Goal: Task Accomplishment & Management: Manage account settings

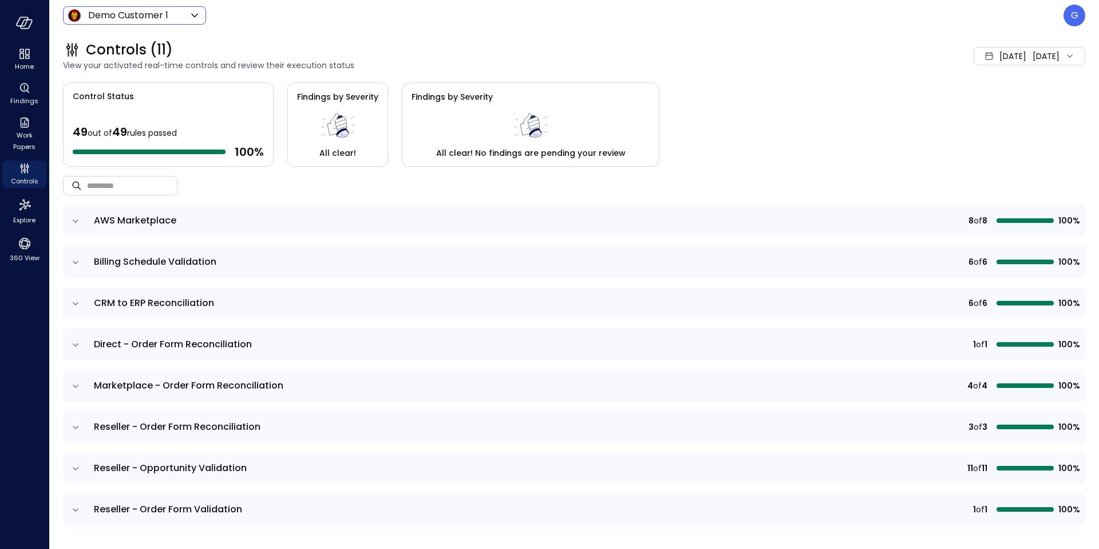
click at [168, 16] on body "Home Findings Work Papers Controls Explore 360 View Demo Customer 1 ***** ​ G C…" at bounding box center [549, 274] width 1099 height 549
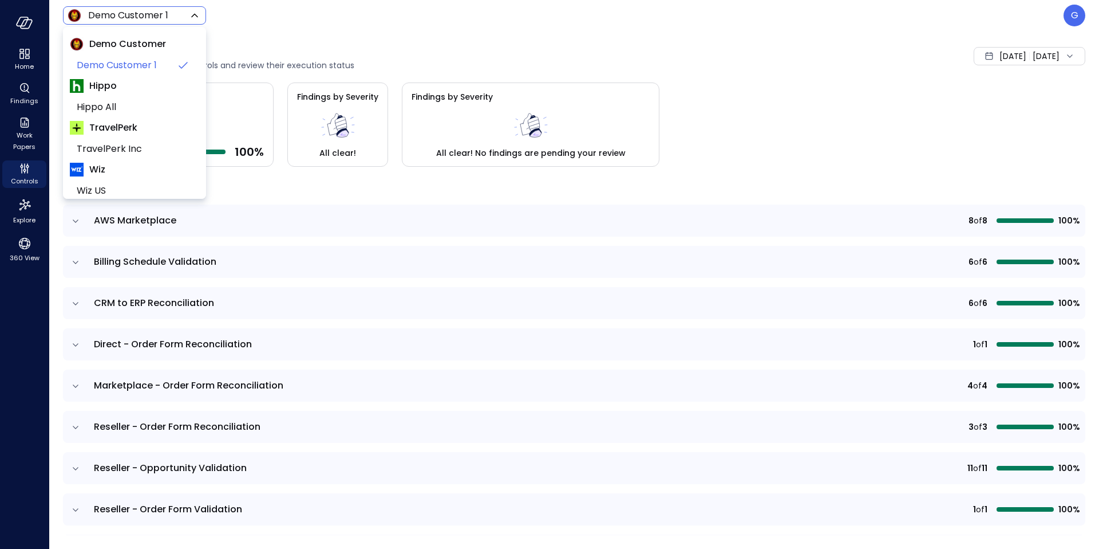
click at [29, 173] on div at bounding box center [549, 274] width 1099 height 549
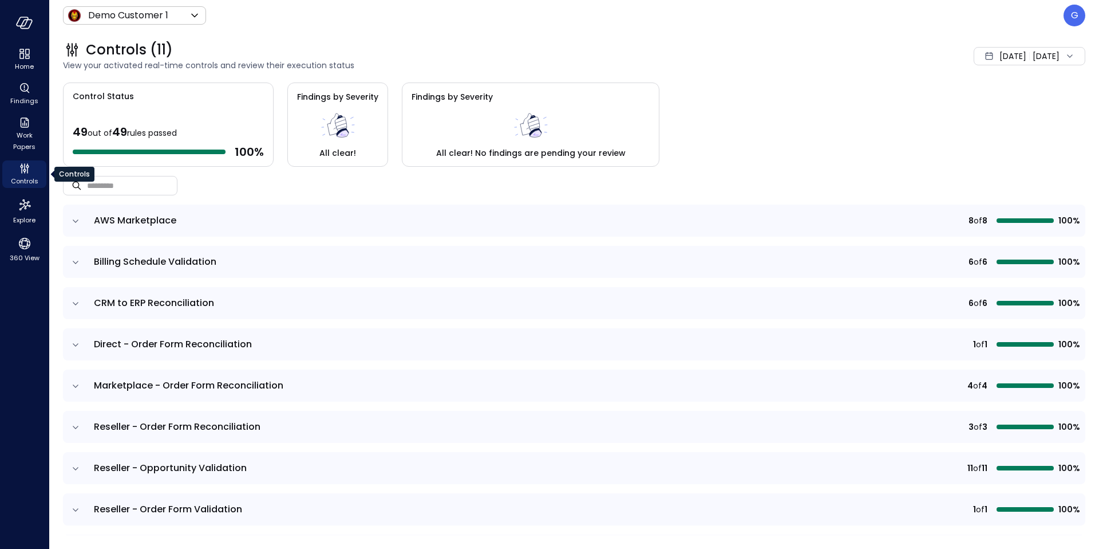
click at [26, 172] on icon "Controls" at bounding box center [25, 168] width 14 height 14
click at [165, 15] on body "Home Findings Work Papers Controls Explore 360 View Demo Customer 1 ***** ​ G C…" at bounding box center [549, 274] width 1099 height 549
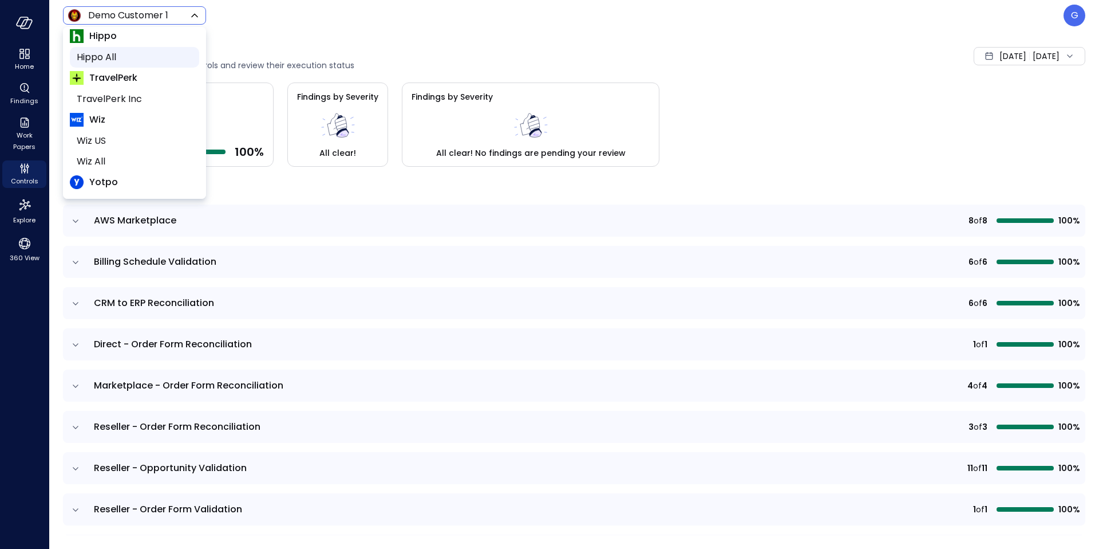
scroll to position [72, 0]
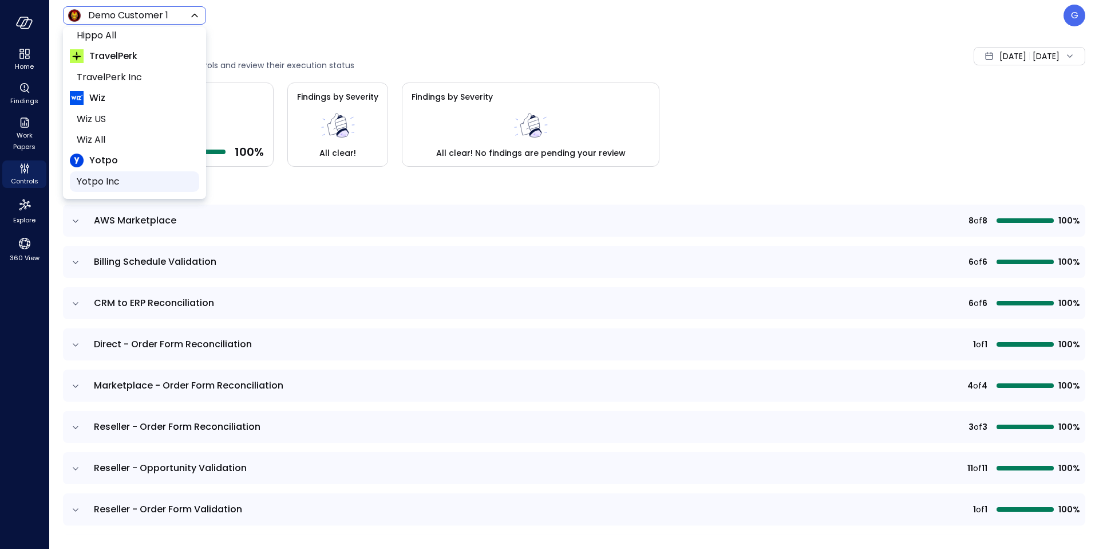
click at [94, 172] on li "Yotpo Inc" at bounding box center [134, 181] width 129 height 21
type input "******"
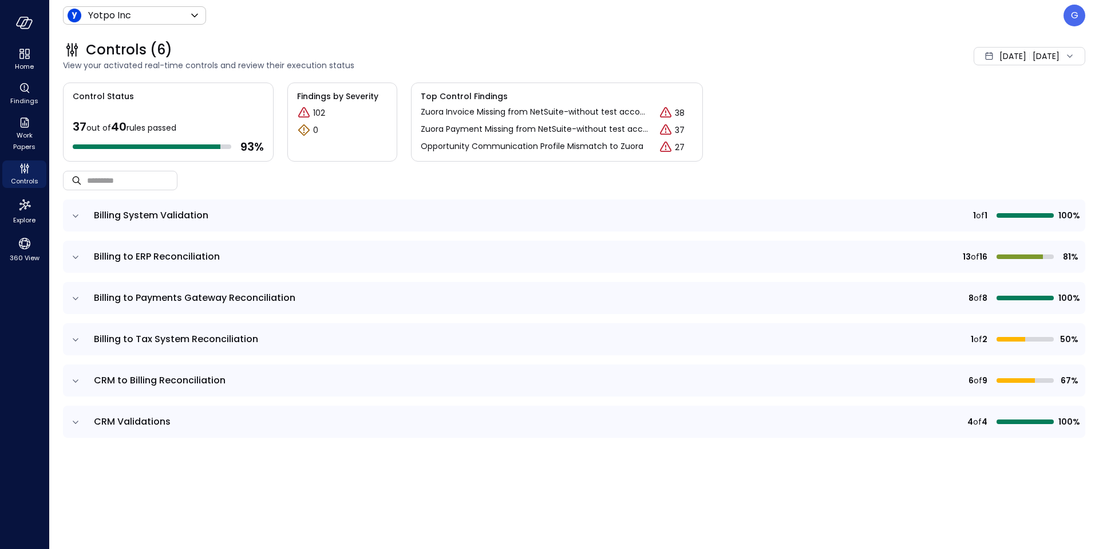
click at [75, 335] on icon "expand row" at bounding box center [75, 339] width 11 height 11
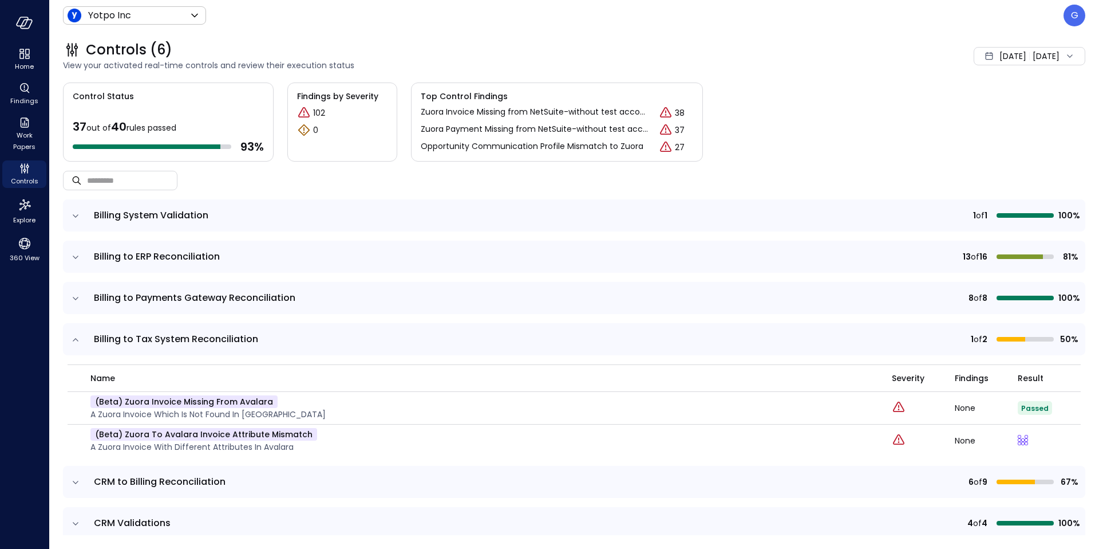
scroll to position [13, 0]
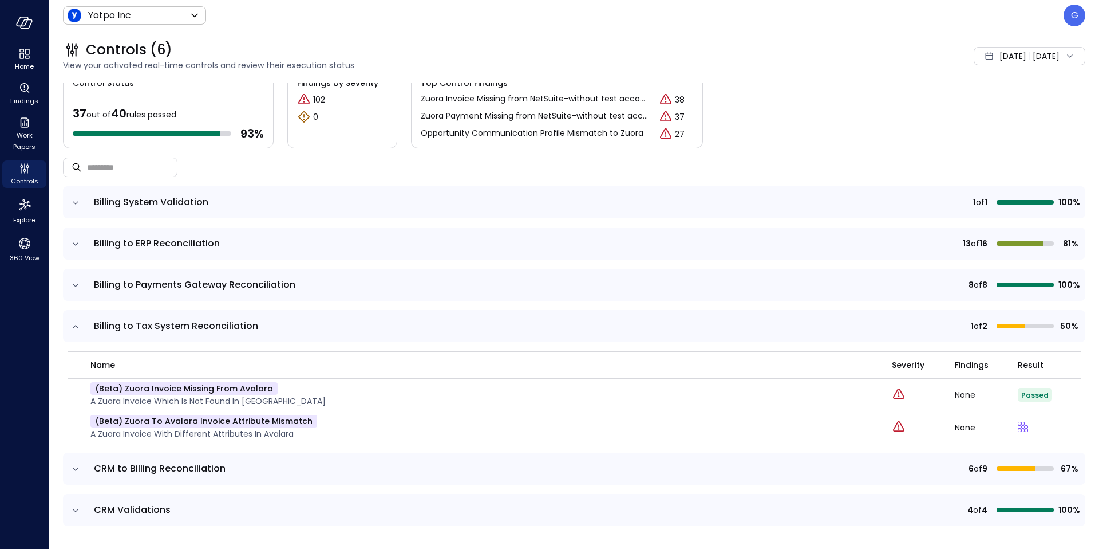
click at [81, 465] on icon "expand row" at bounding box center [75, 468] width 11 height 11
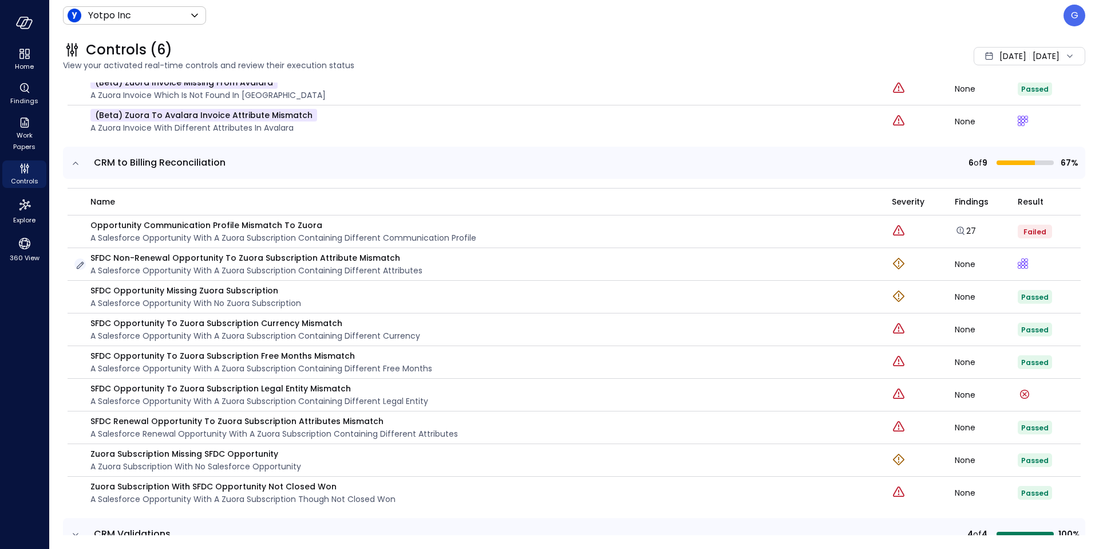
click at [83, 266] on icon "button" at bounding box center [79, 264] width 11 height 11
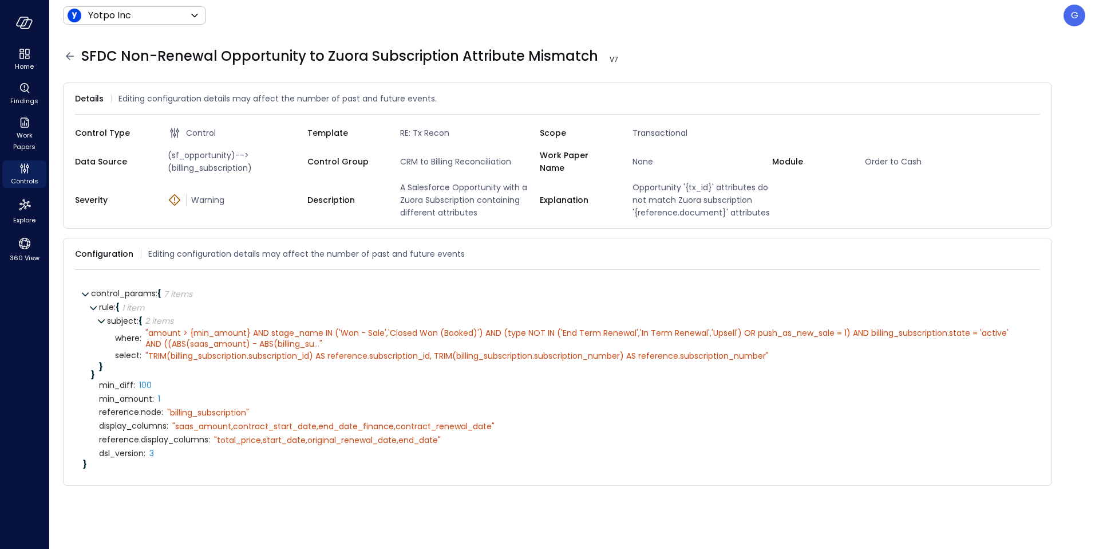
click at [74, 61] on icon at bounding box center [70, 56] width 14 height 14
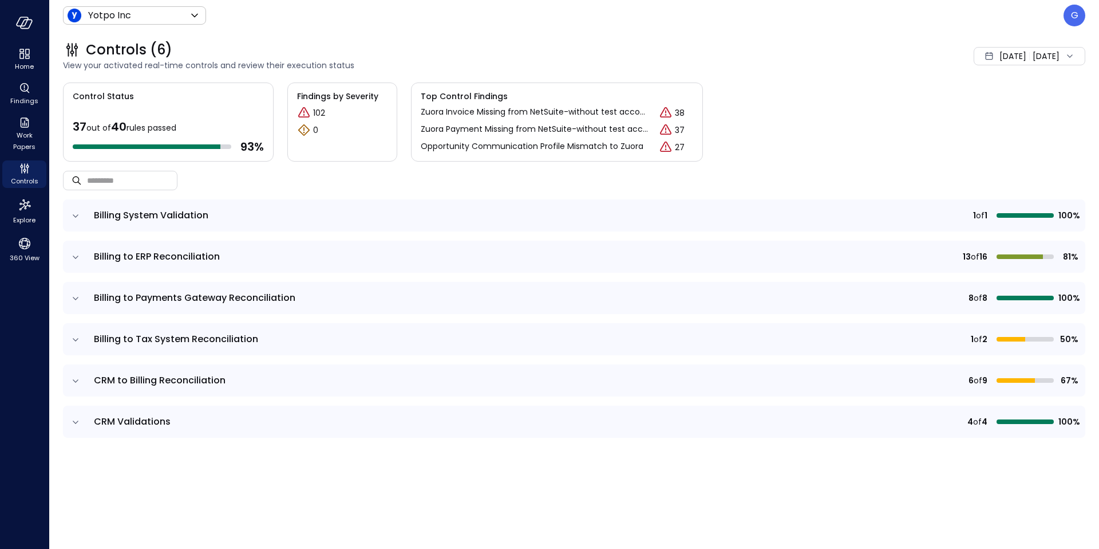
click at [76, 376] on icon "expand row" at bounding box center [75, 380] width 11 height 11
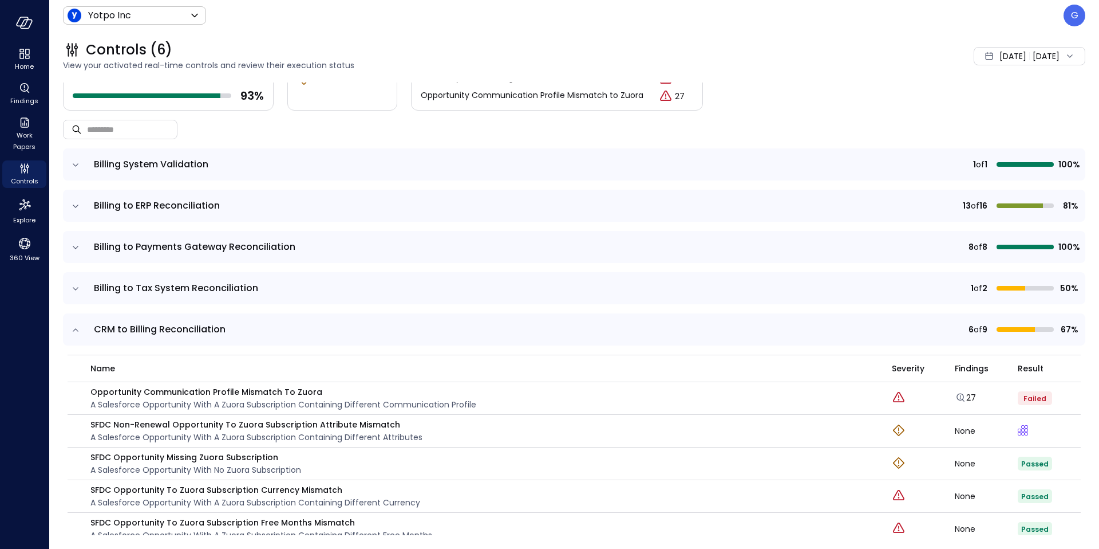
scroll to position [52, 0]
click at [83, 397] on icon "button" at bounding box center [79, 397] width 11 height 11
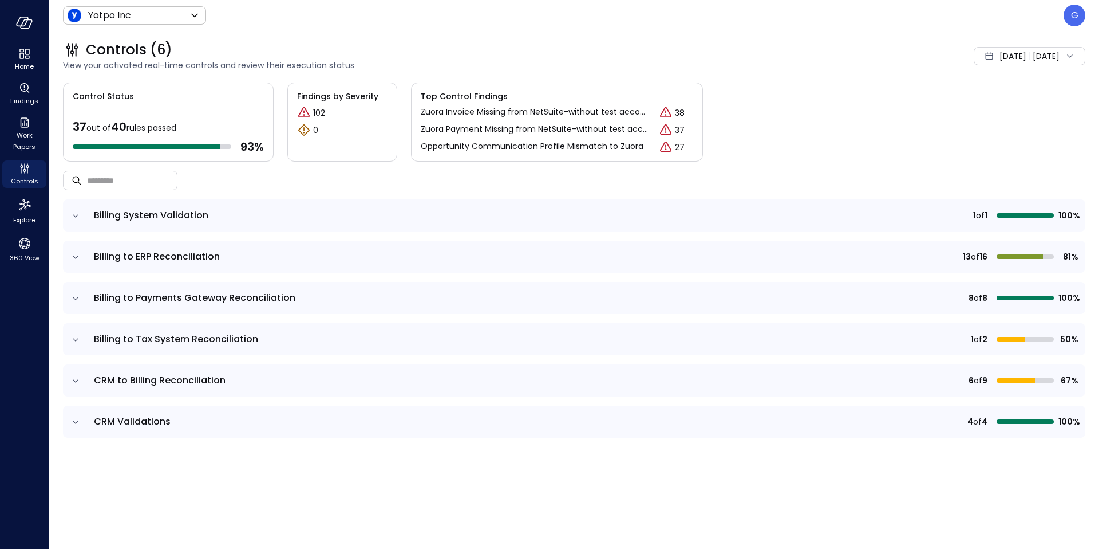
click at [72, 377] on icon "expand row" at bounding box center [75, 380] width 11 height 11
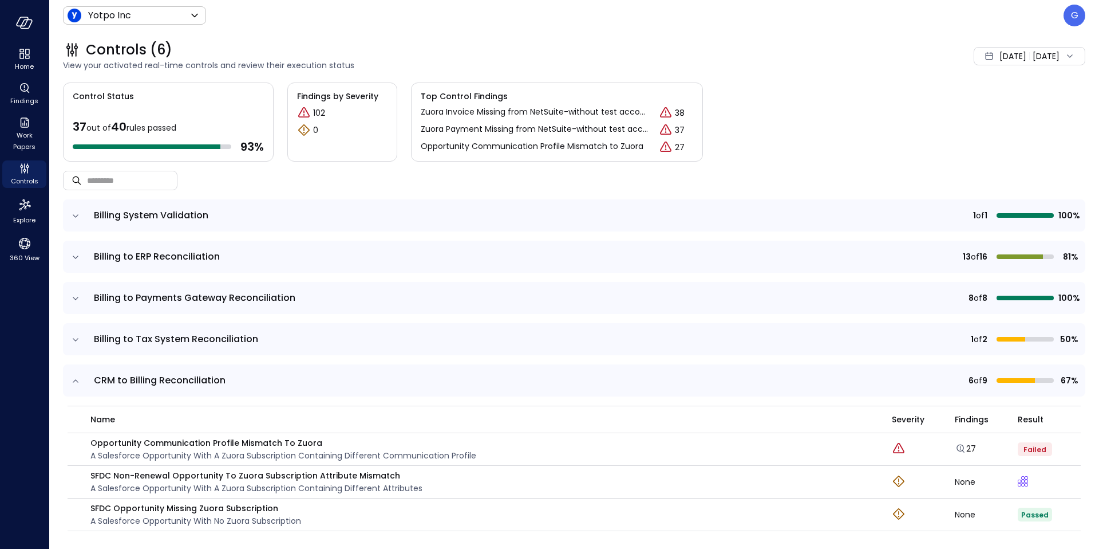
scroll to position [242, 0]
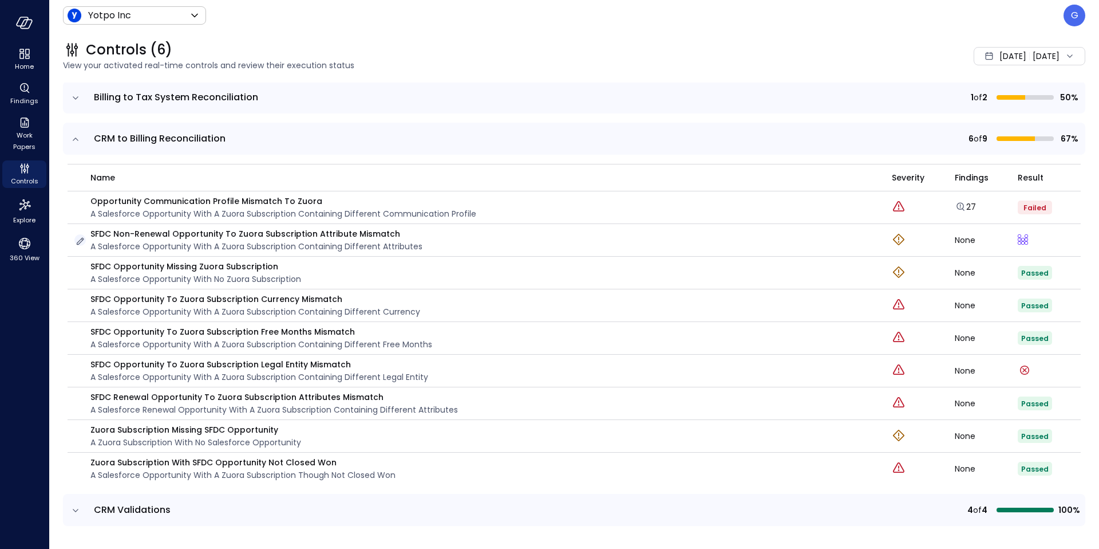
click at [78, 243] on icon "button" at bounding box center [79, 240] width 11 height 11
